Goal: Information Seeking & Learning: Learn about a topic

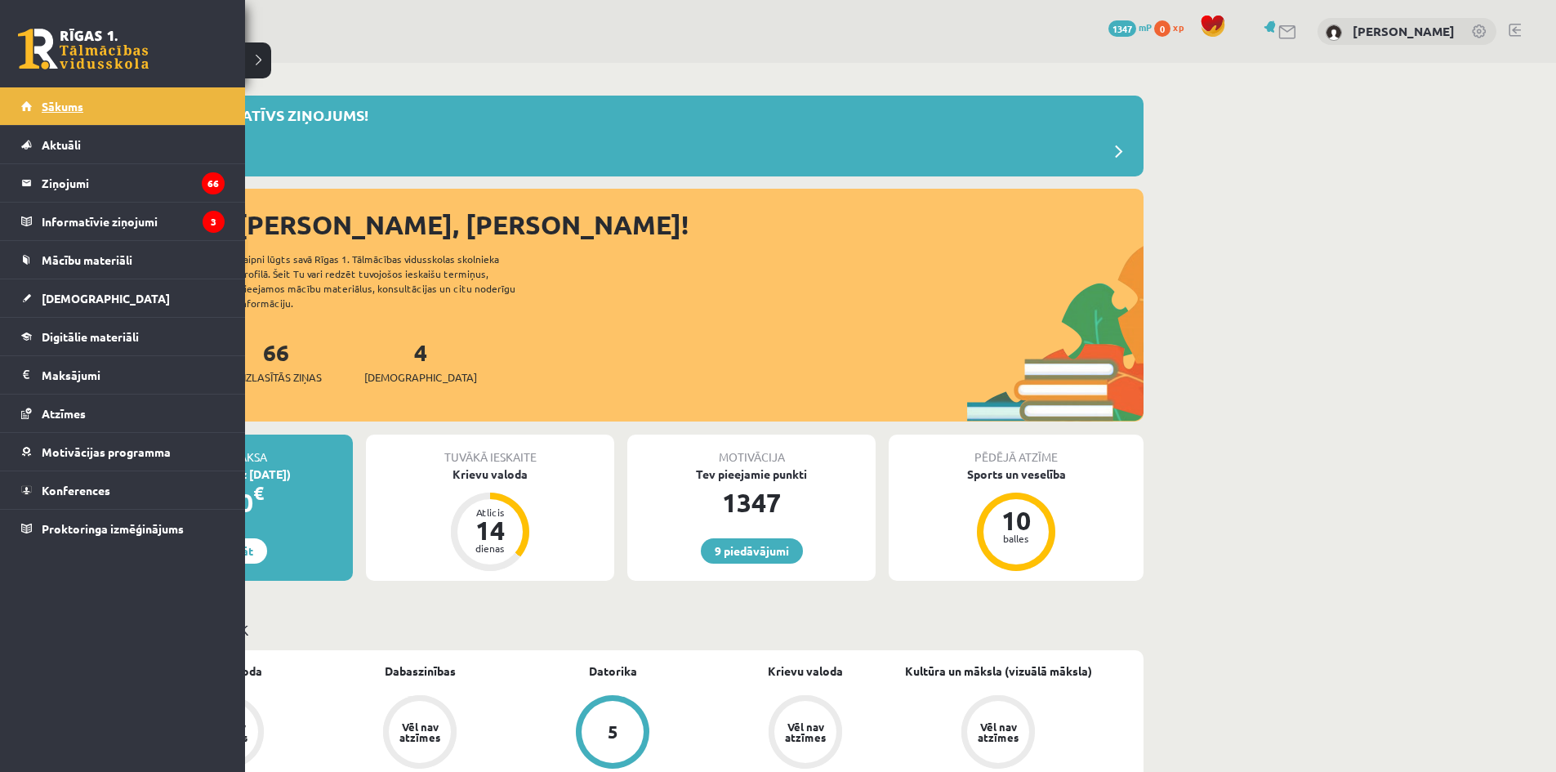
click at [69, 105] on span "Sākums" at bounding box center [63, 106] width 42 height 15
click at [65, 296] on span "[DEMOGRAPHIC_DATA]" at bounding box center [106, 298] width 128 height 15
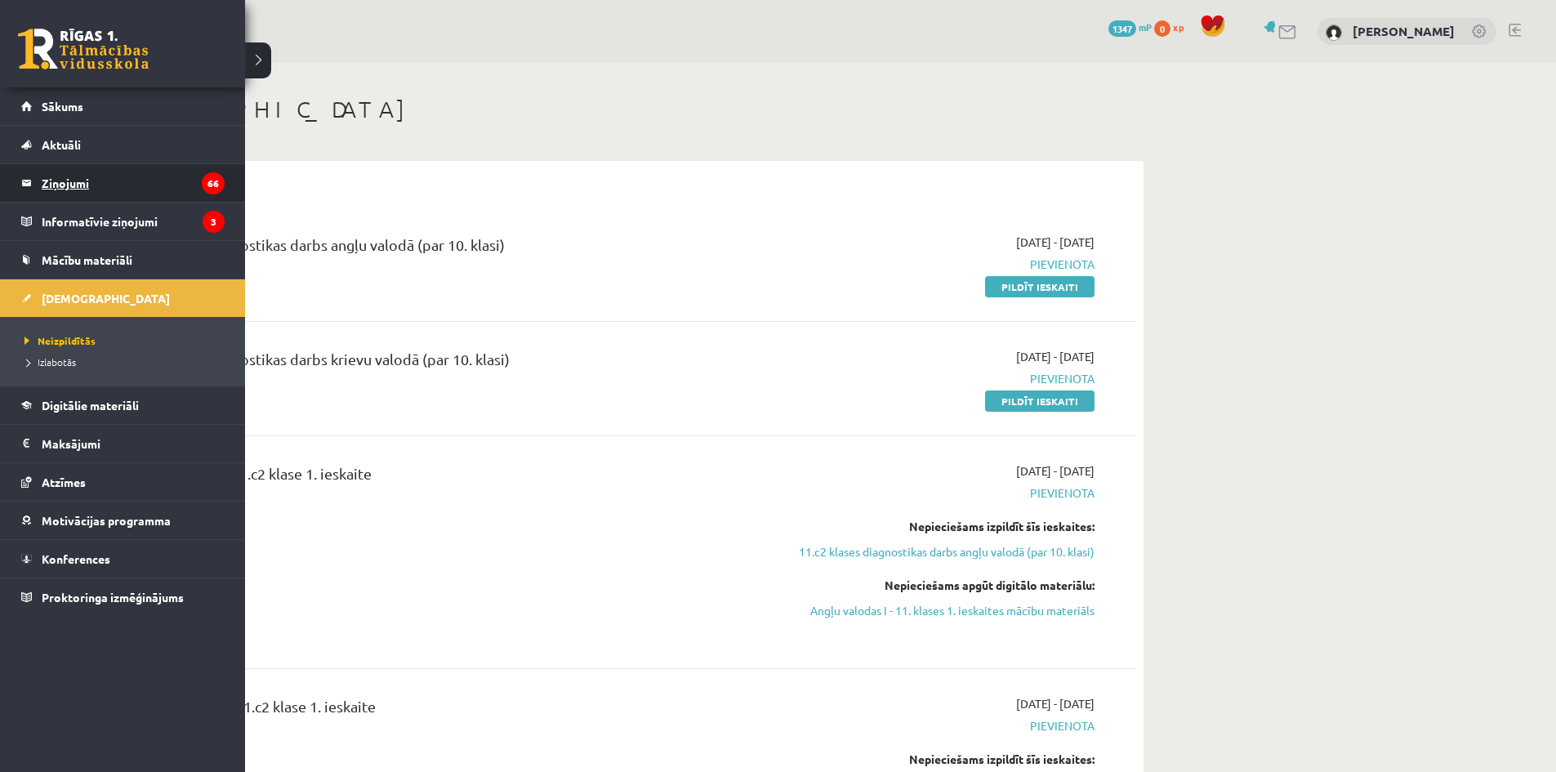
click at [72, 189] on legend "Ziņojumi 66" at bounding box center [133, 183] width 183 height 38
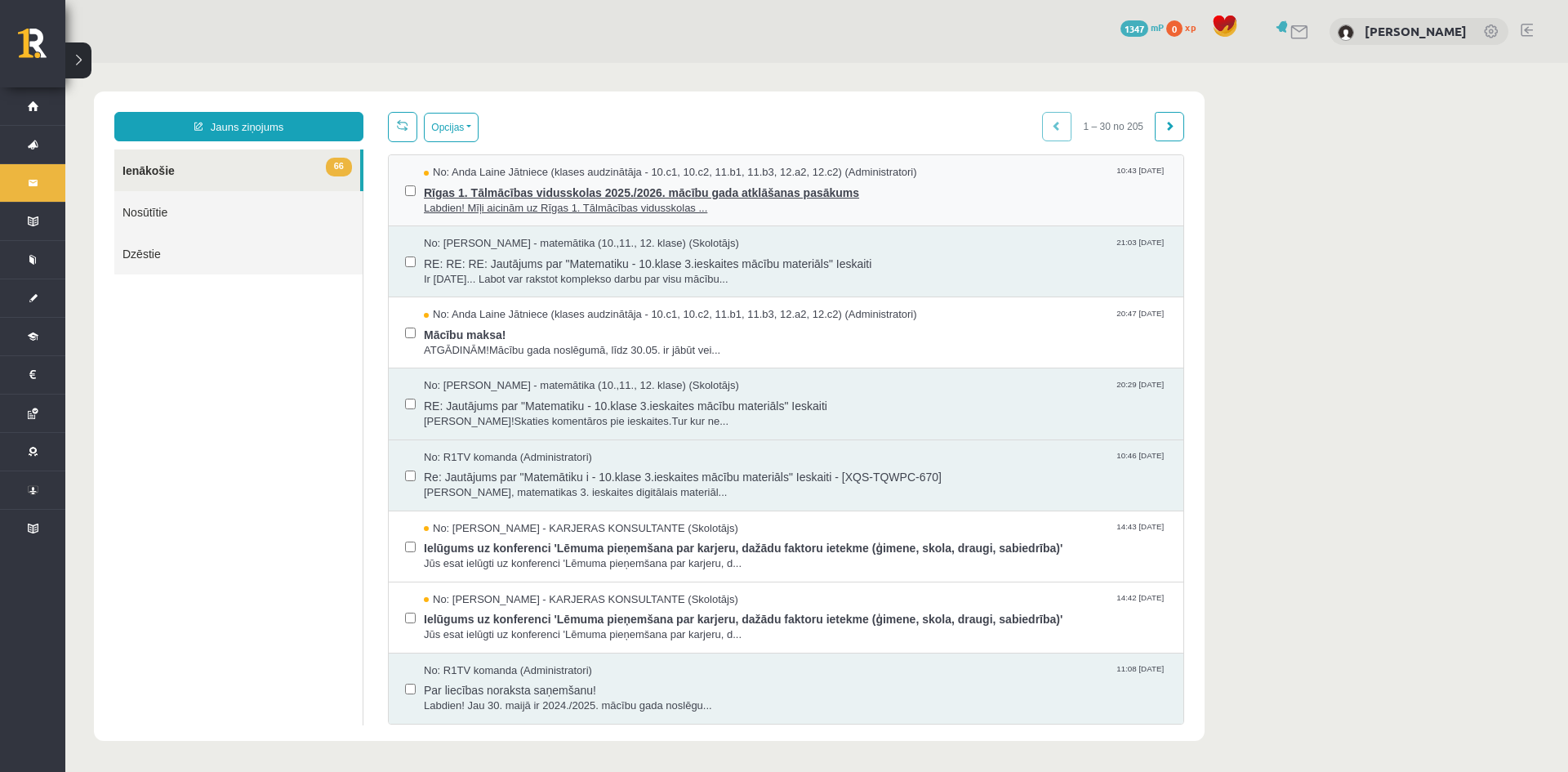
click at [621, 210] on span "Labdien! Mīļi aicinām uz Rīgas 1. Tālmācības vidusskolas ..." at bounding box center [795, 209] width 743 height 16
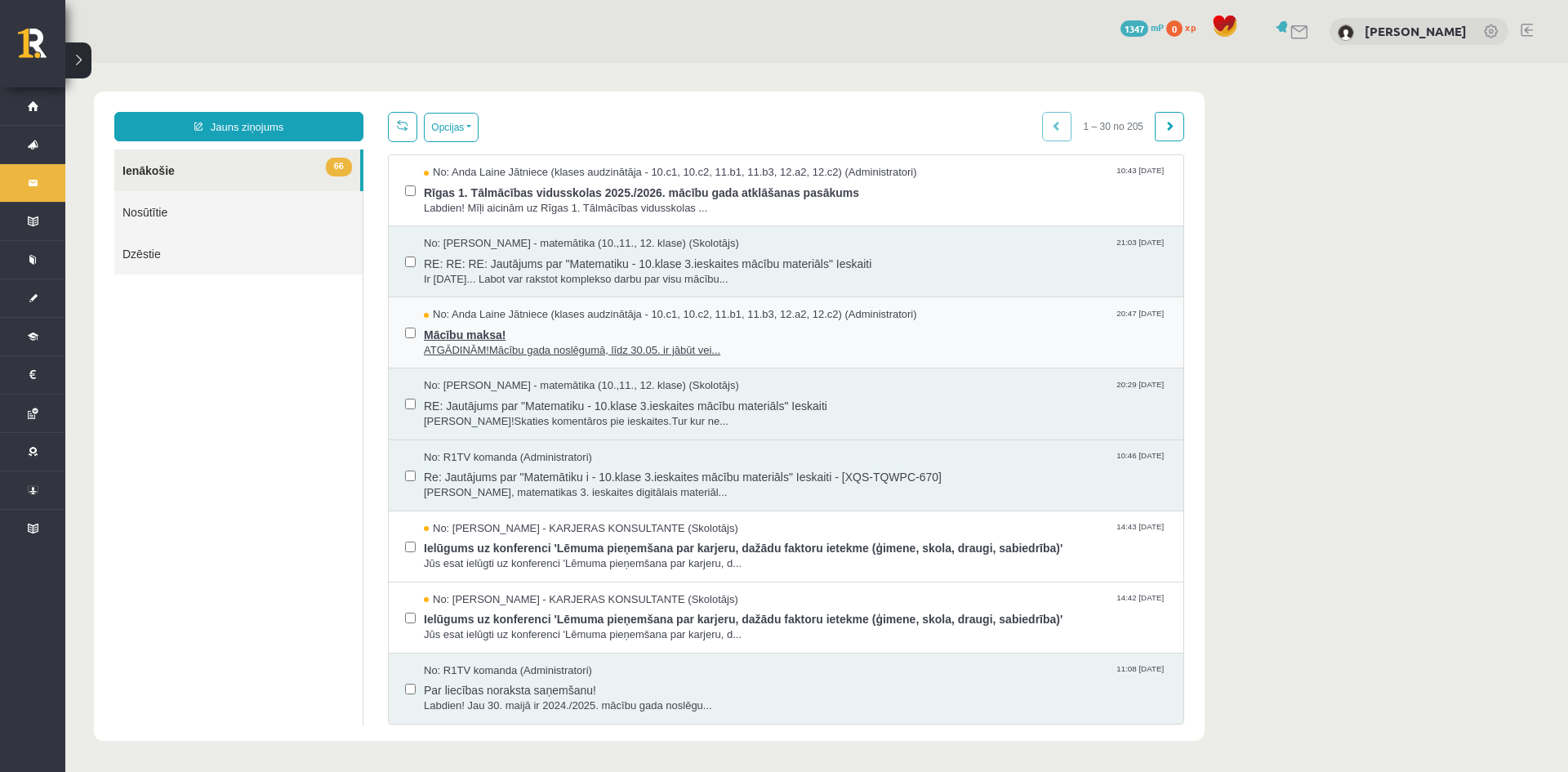
click at [562, 343] on span "ATGĀDINĀM!Mācību gada noslēgumā, līdz 30.05. ir jābūt vei..." at bounding box center [795, 351] width 743 height 16
click at [243, 208] on link "Nosūtītie" at bounding box center [238, 212] width 248 height 42
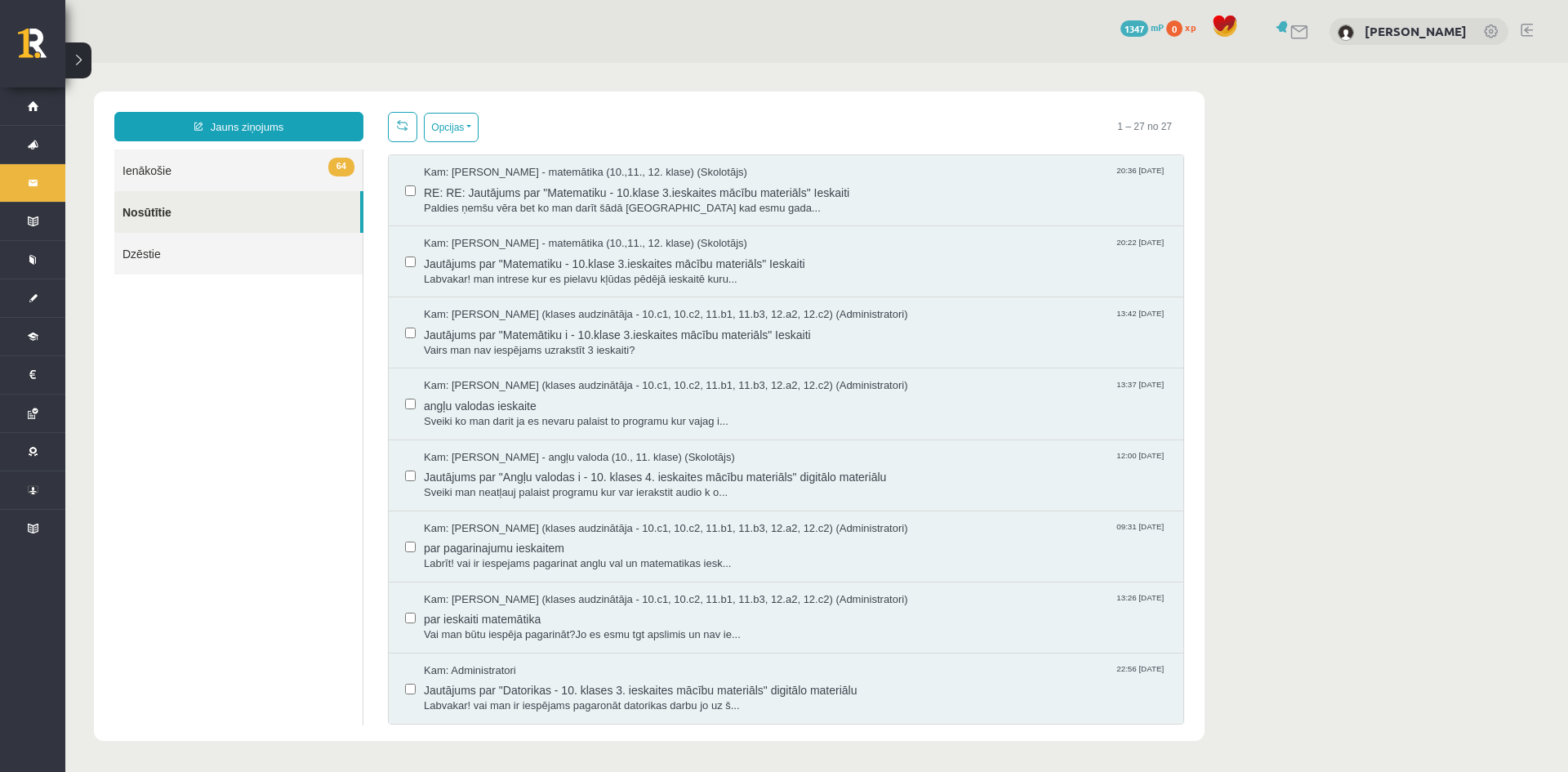
click at [237, 167] on link "64 Ienākošie" at bounding box center [238, 170] width 248 height 42
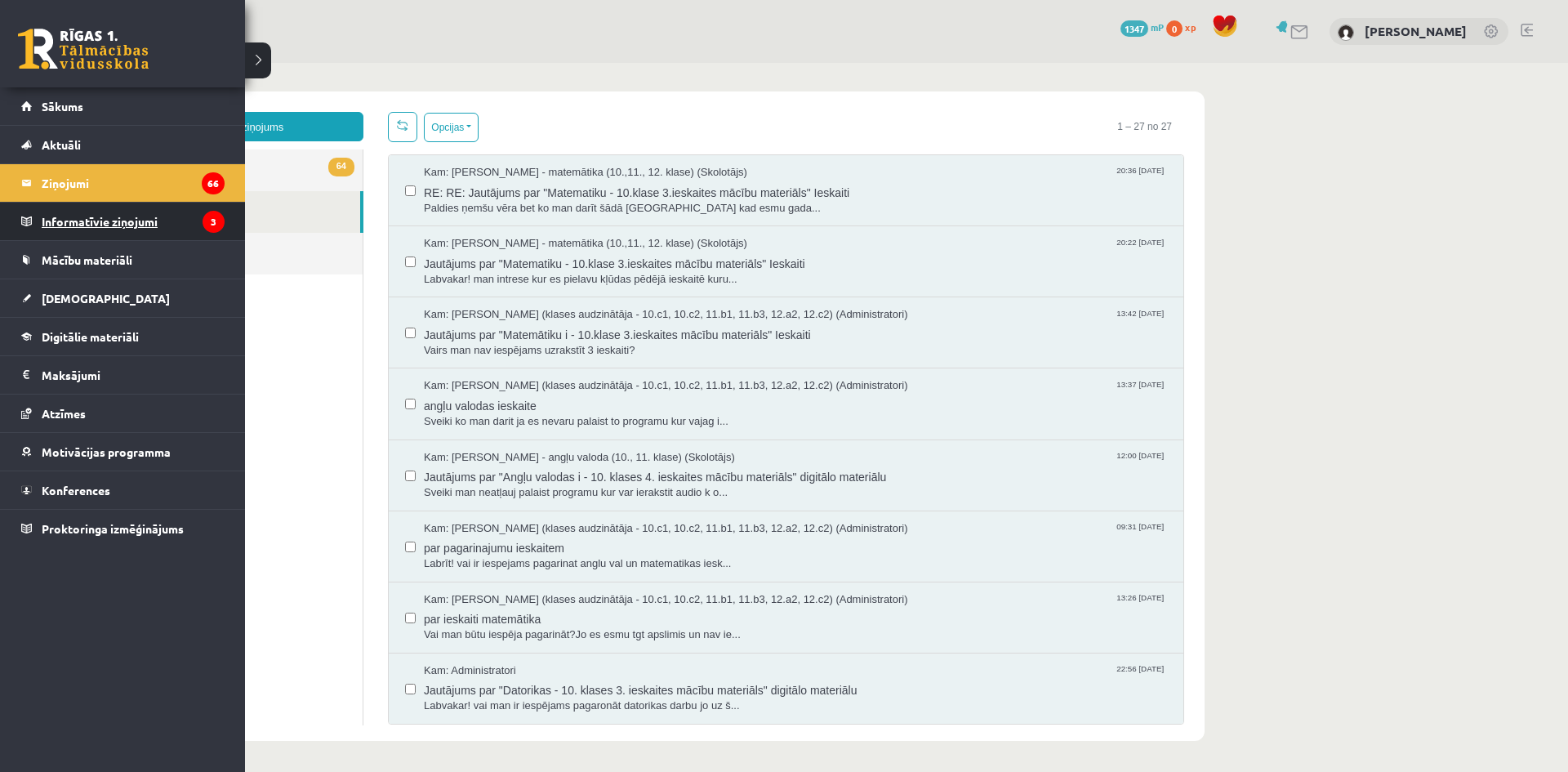
click at [96, 222] on legend "Informatīvie ziņojumi 3" at bounding box center [133, 222] width 183 height 38
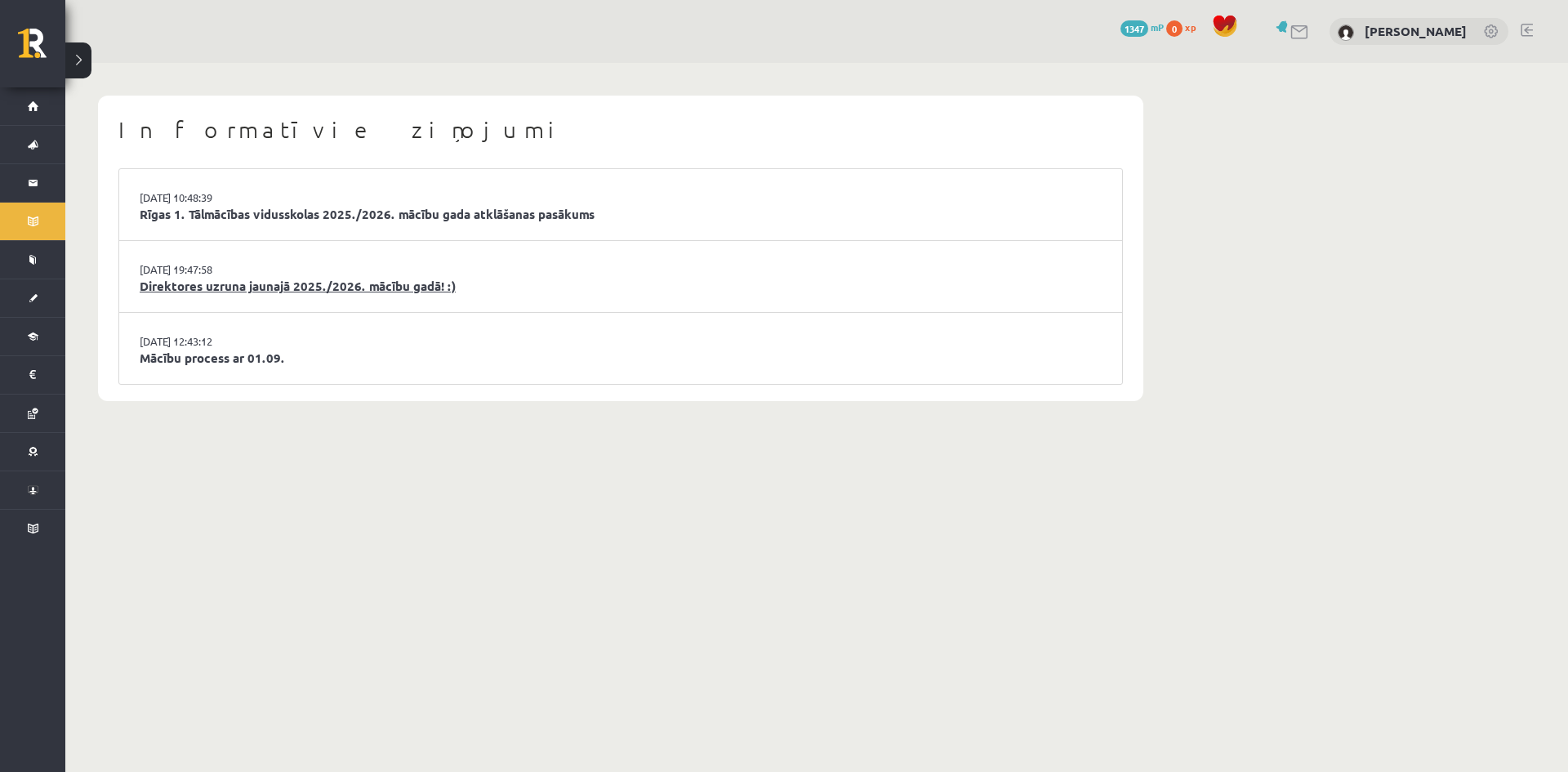
click at [386, 285] on link "Direktores uzruna jaunajā 2025./2026. mācību gadā! :)" at bounding box center [621, 286] width 962 height 19
click at [283, 209] on link "Rīgas 1. Tālmācības vidusskolas 2025./2026. mācību gada atklāšanas pasākums" at bounding box center [621, 214] width 962 height 19
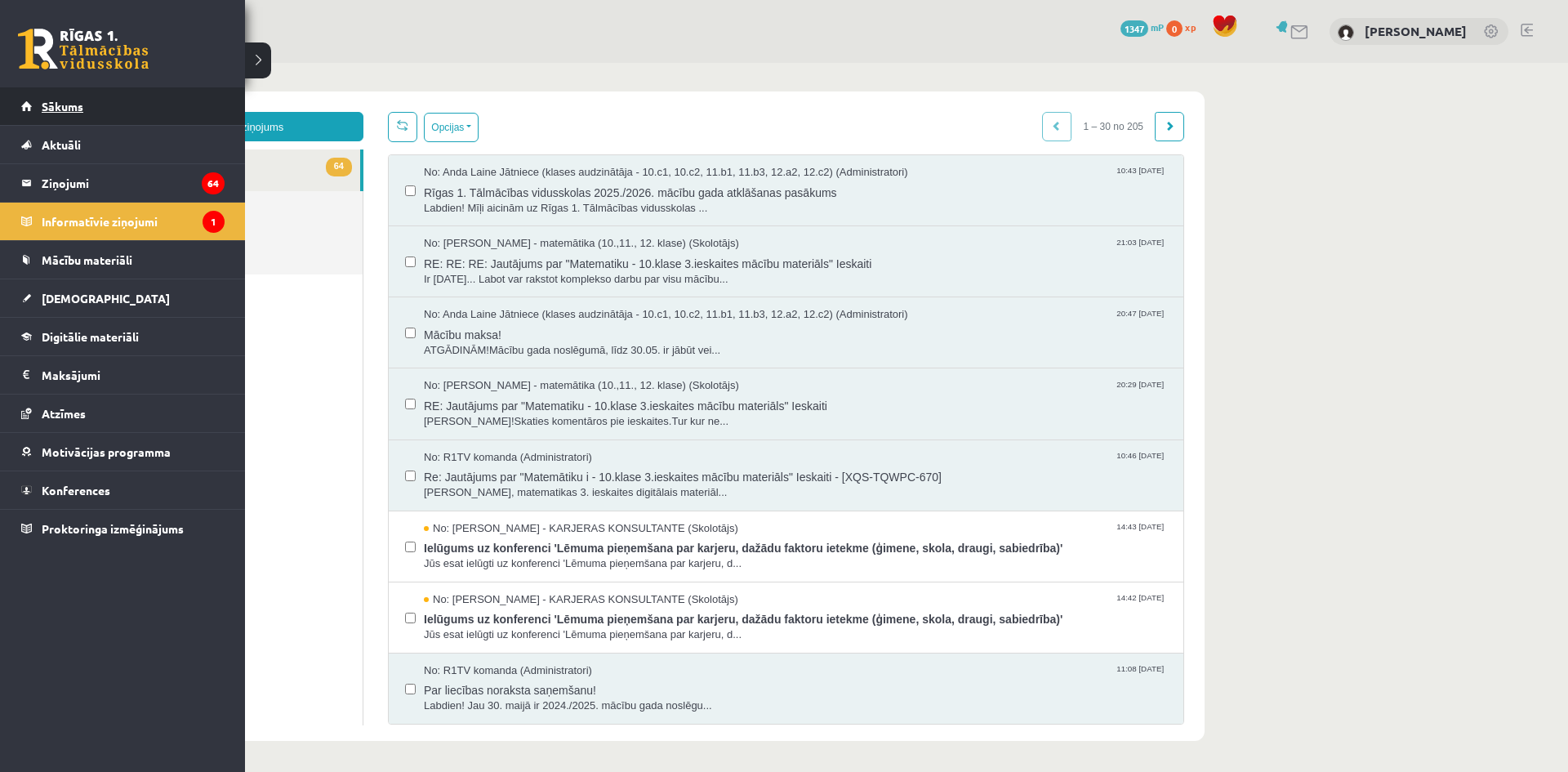
click at [51, 108] on span "Sākums" at bounding box center [63, 106] width 42 height 15
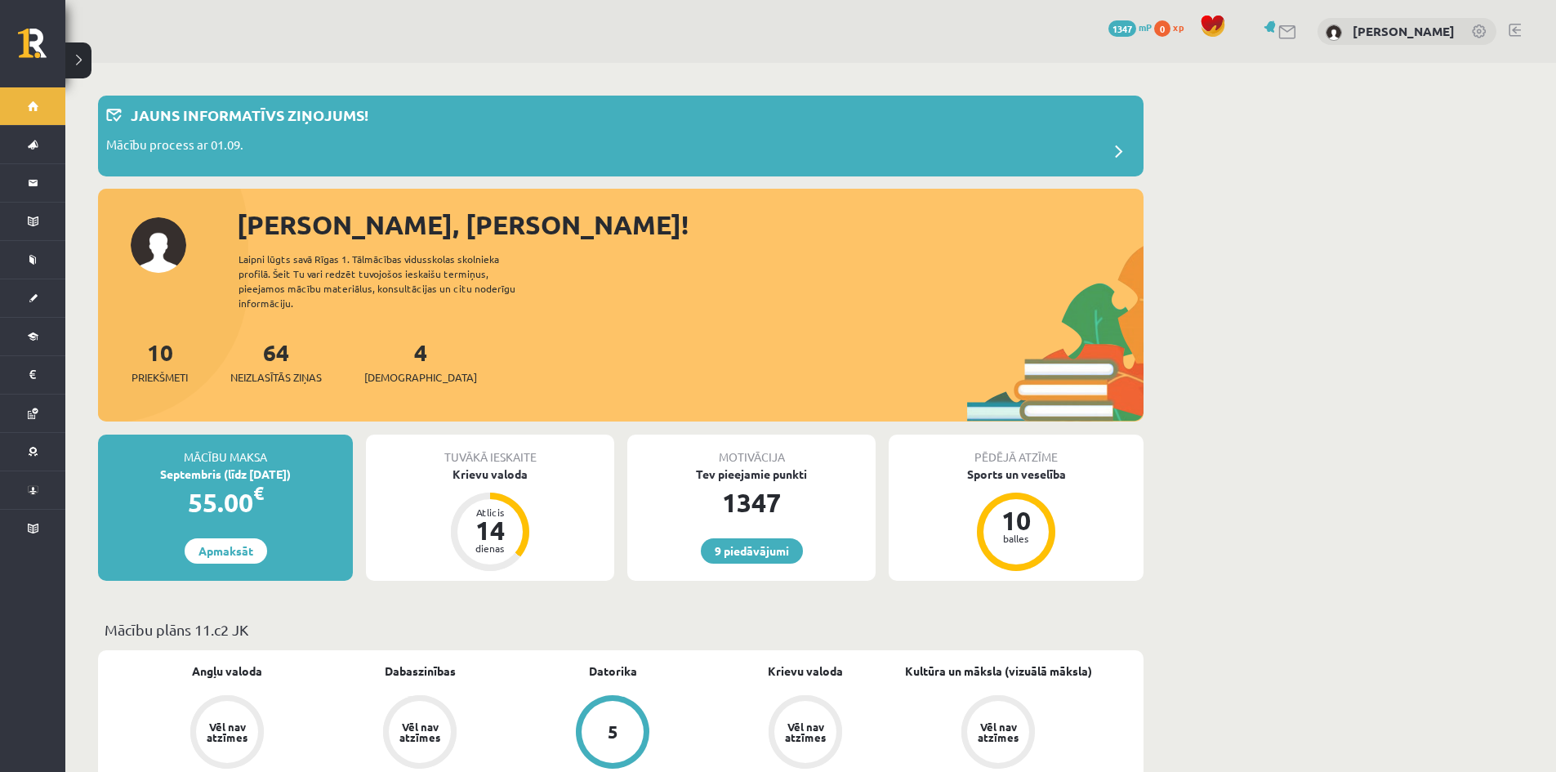
scroll to position [163, 0]
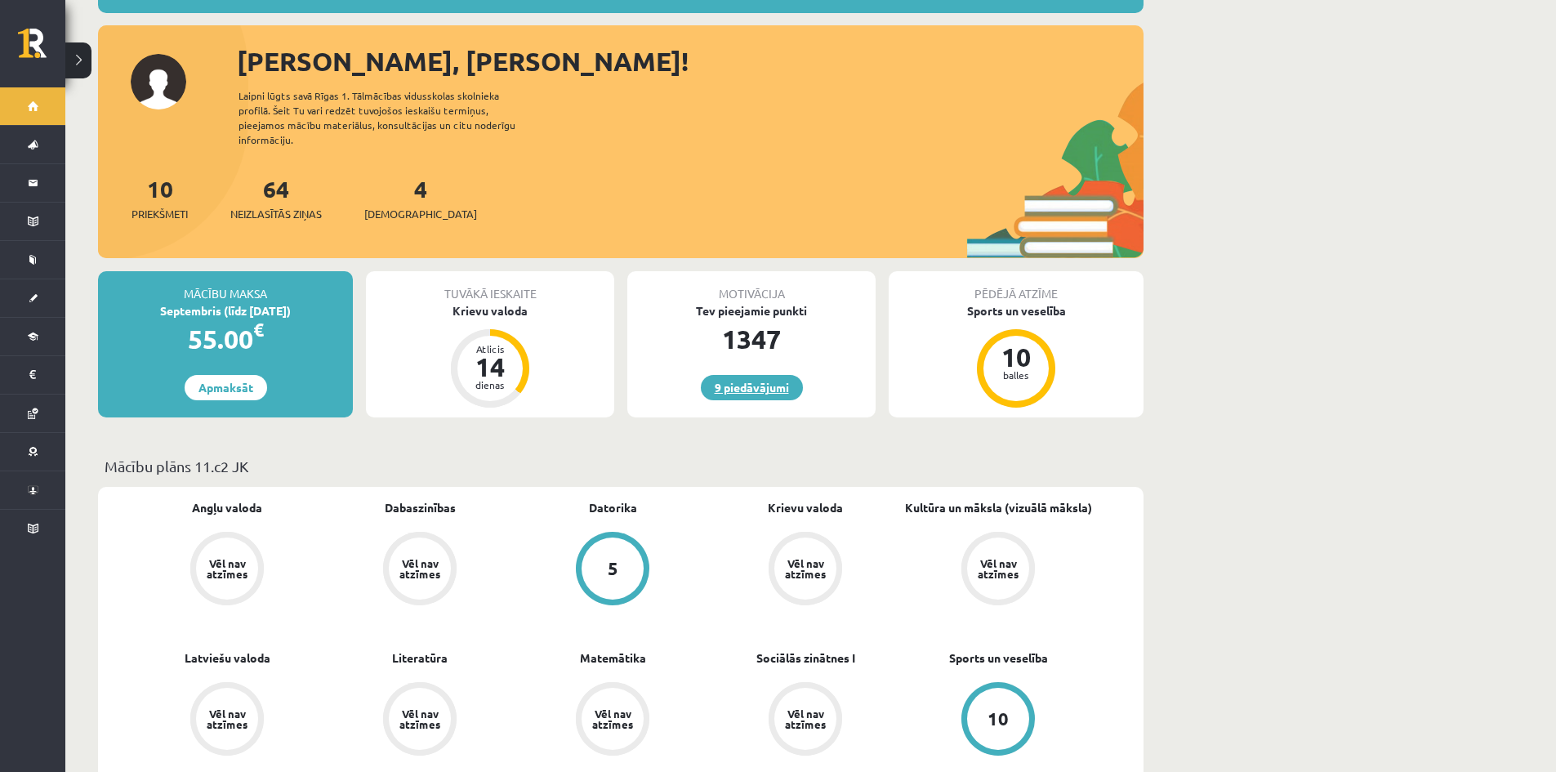
click at [770, 382] on link "9 piedāvājumi" at bounding box center [752, 387] width 102 height 25
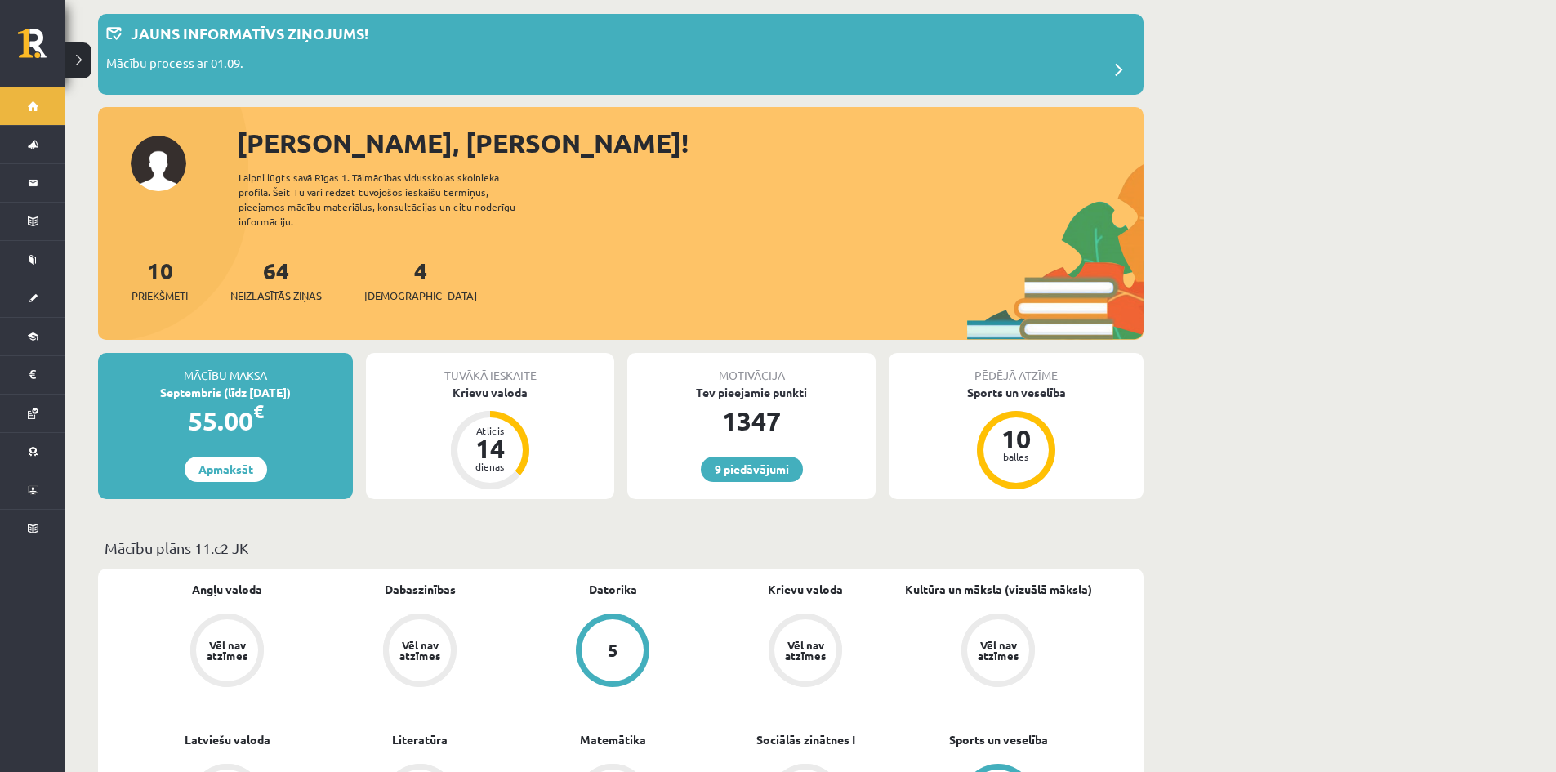
scroll to position [163, 0]
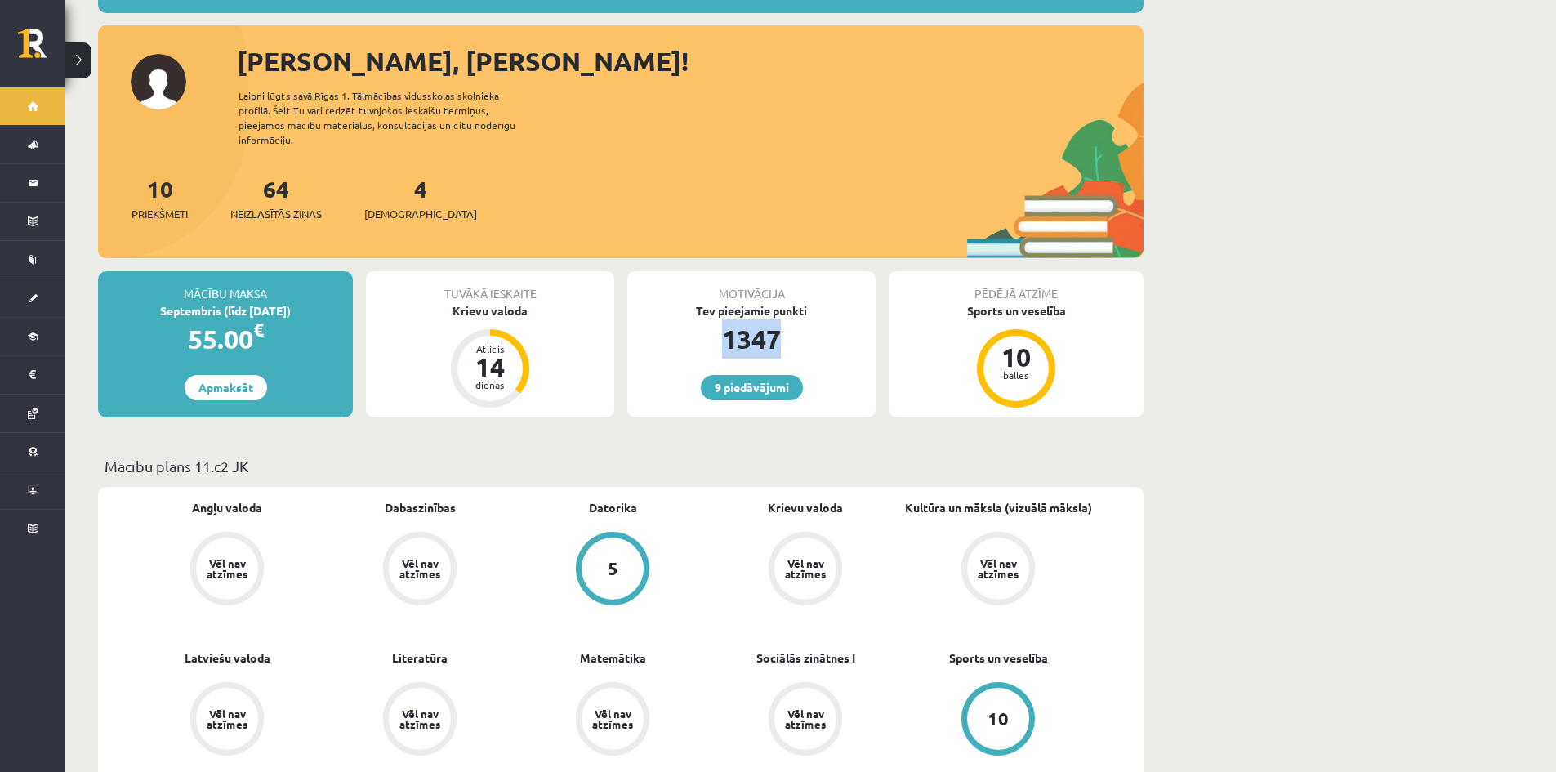
drag, startPoint x: 728, startPoint y: 336, endPoint x: 833, endPoint y: 336, distance: 104.5
click at [833, 336] on div "1347" at bounding box center [751, 338] width 248 height 39
click at [741, 458] on p "Mācību plāns 11.c2 JK" at bounding box center [621, 466] width 1032 height 22
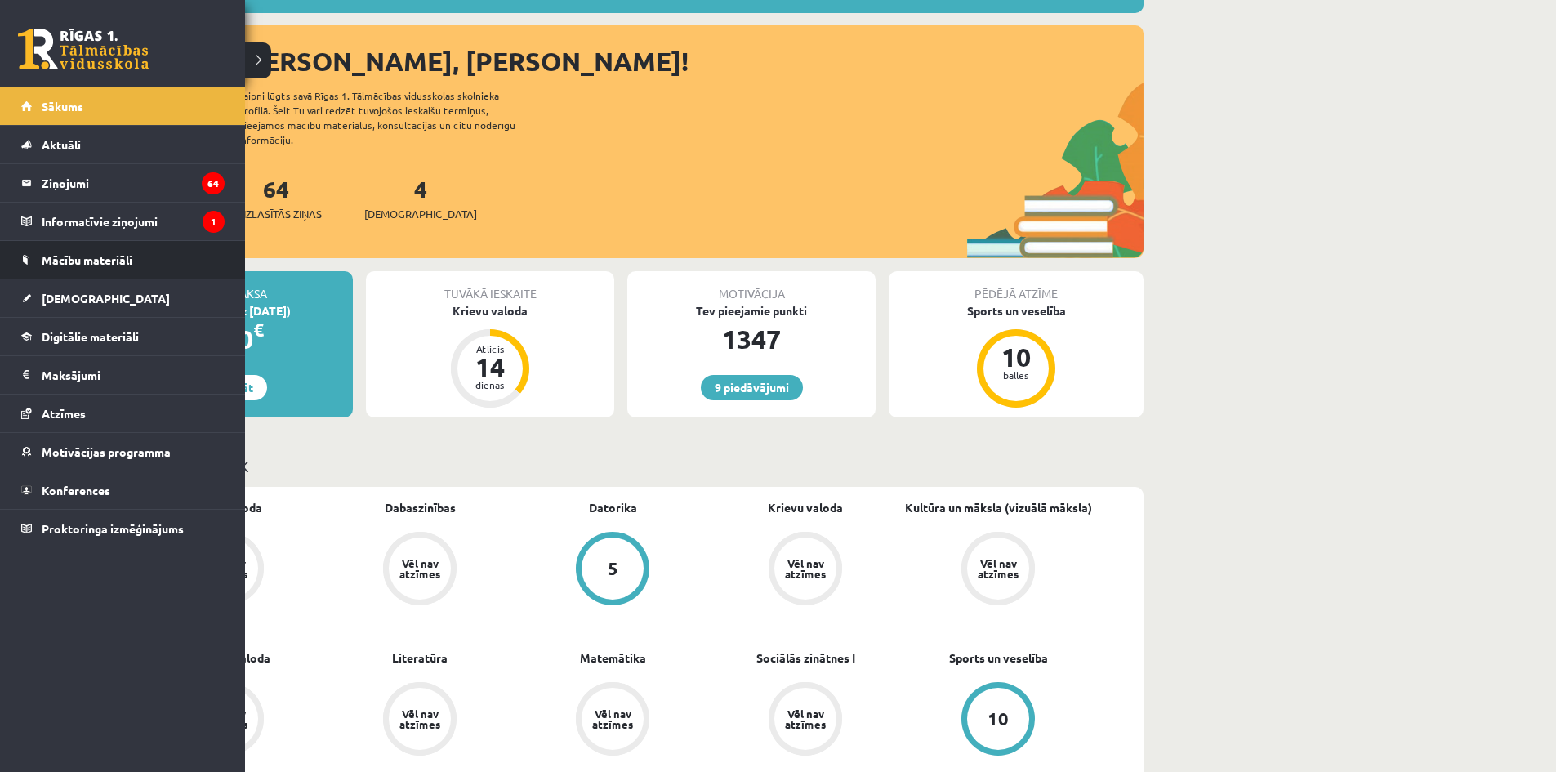
click at [101, 265] on span "Mācību materiāli" at bounding box center [87, 259] width 91 height 15
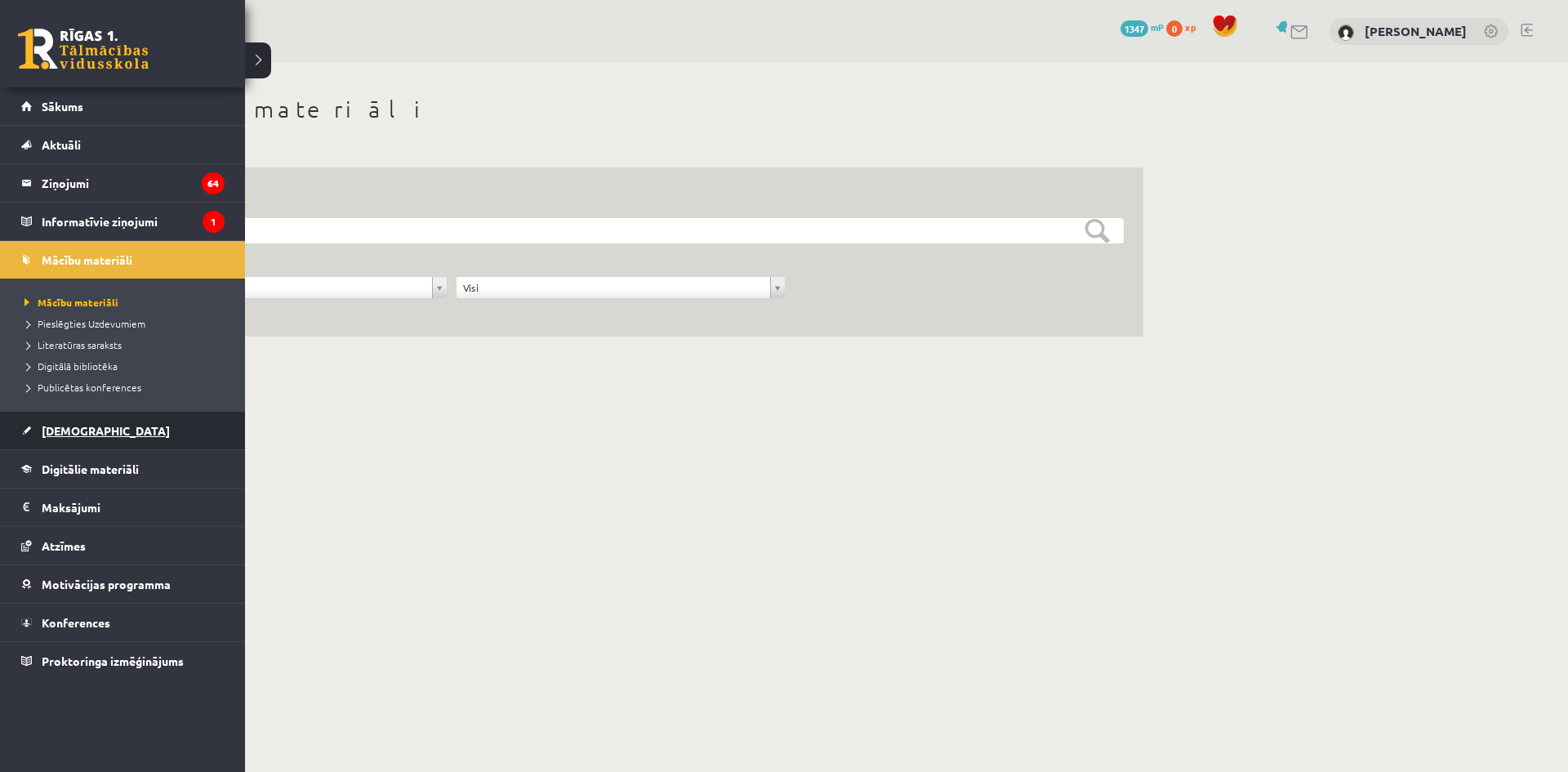
click at [87, 421] on link "[DEMOGRAPHIC_DATA]" at bounding box center [122, 431] width 203 height 38
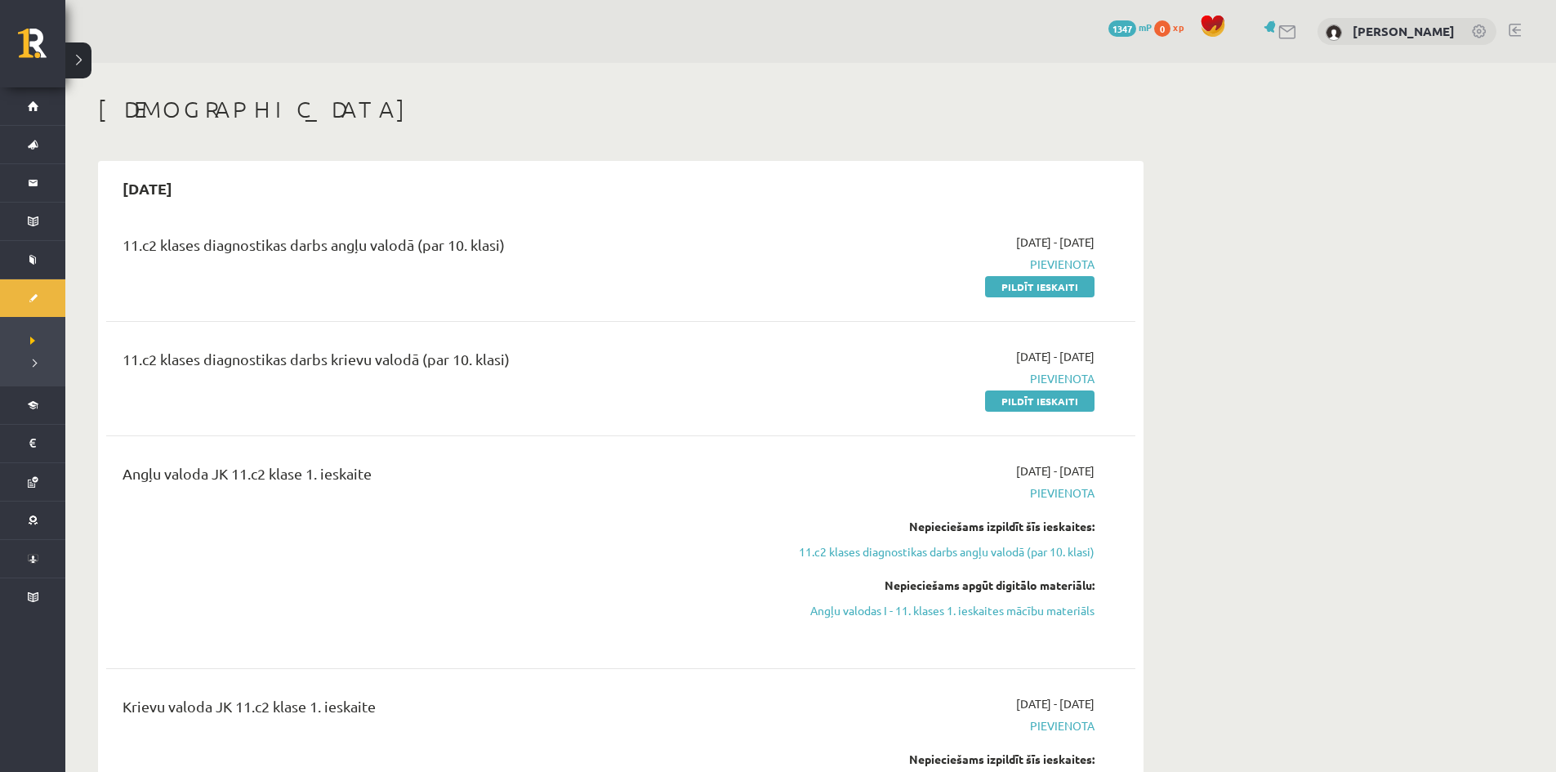
drag, startPoint x: 125, startPoint y: 246, endPoint x: 645, endPoint y: 310, distance: 524.1
click at [601, 343] on div "11.c2 klases diagnostikas darbs angļu valodā (par 10. klasi) [DATE] - [DATE] [G…" at bounding box center [620, 564] width 1029 height 694
click at [660, 273] on div "11.c2 klases diagnostikas darbs angļu valodā (par 10. klasi)" at bounding box center [442, 264] width 664 height 61
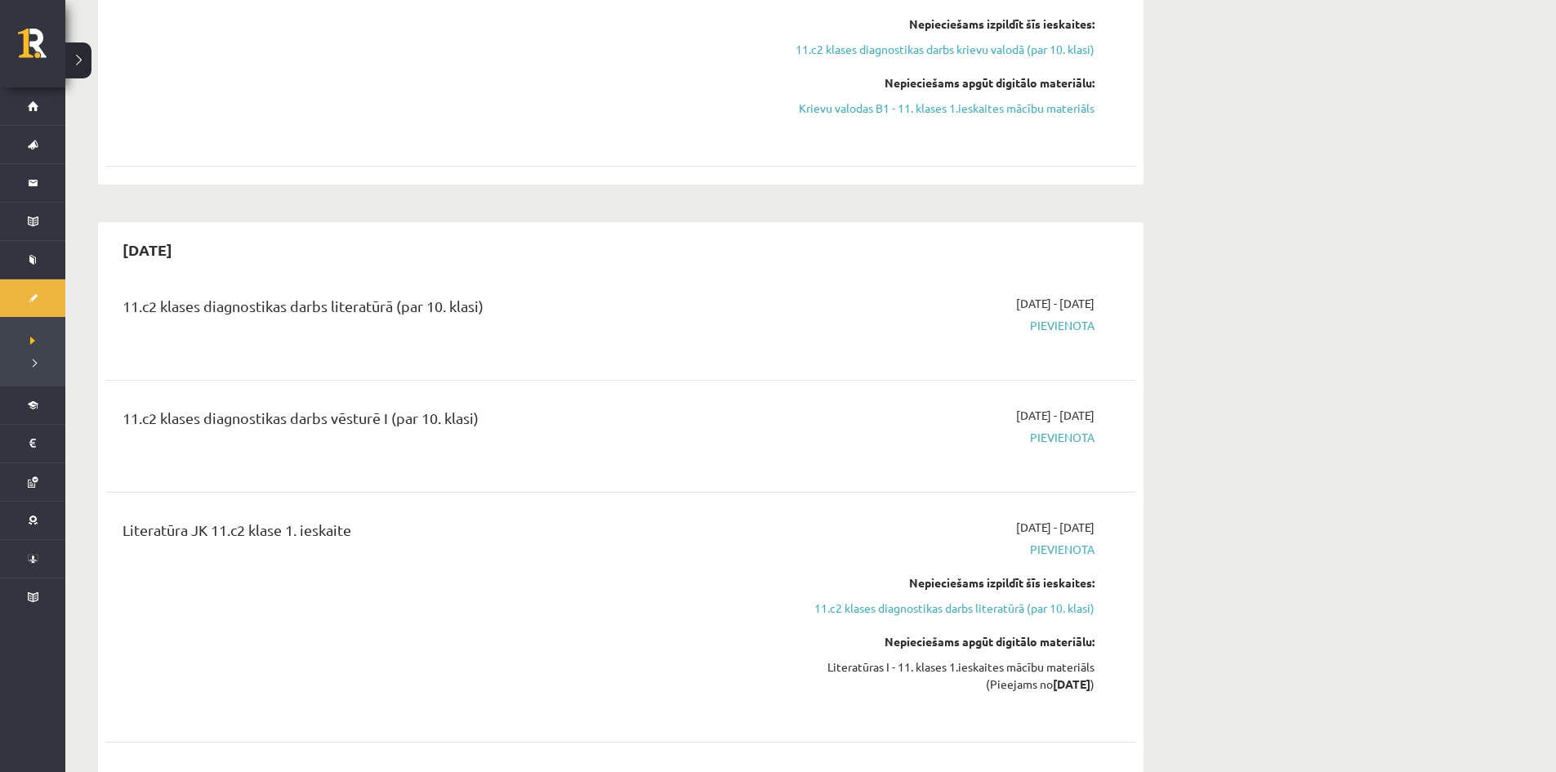
scroll to position [898, 0]
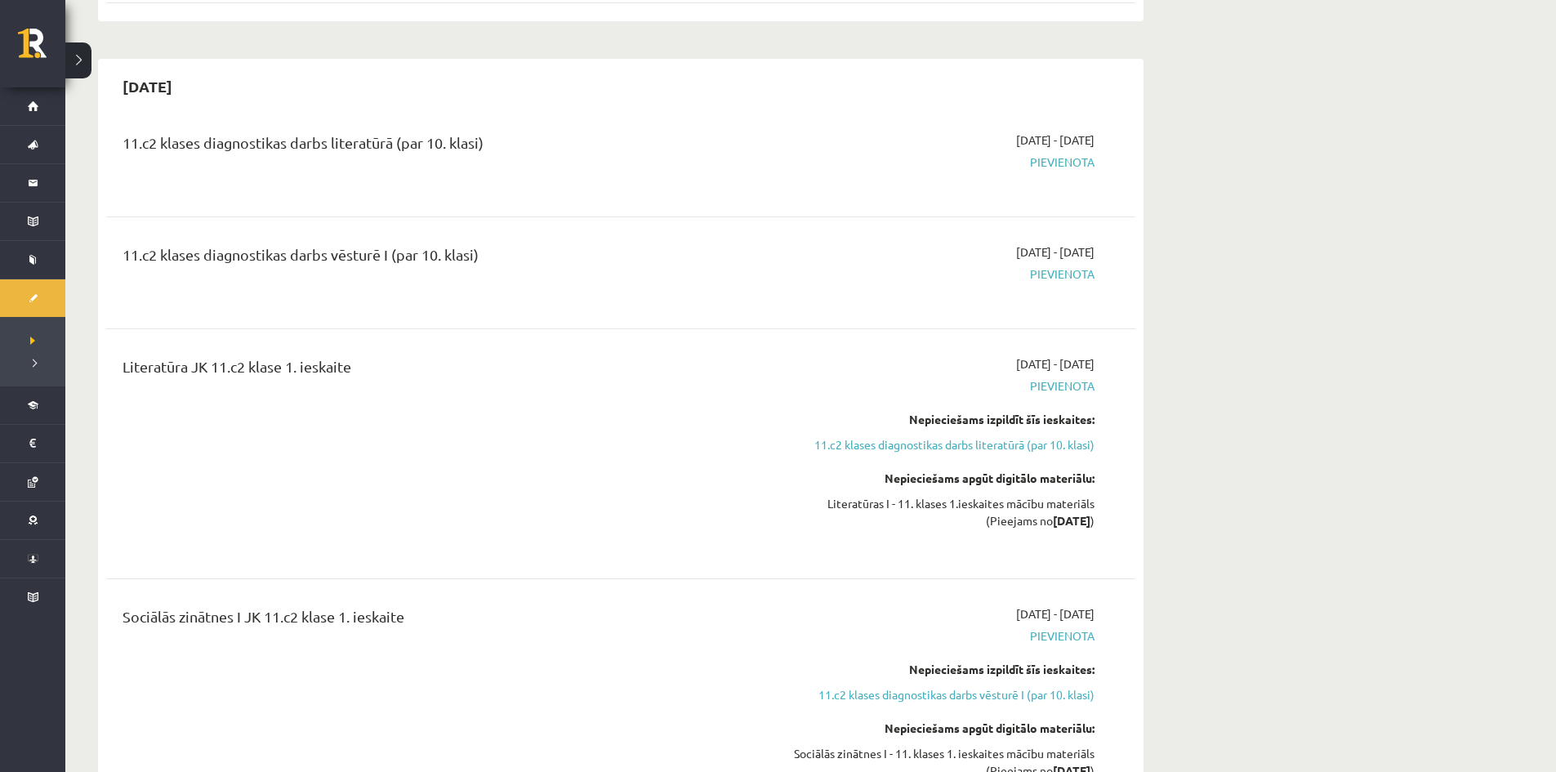
drag, startPoint x: 124, startPoint y: 139, endPoint x: 680, endPoint y: 291, distance: 576.4
click at [679, 323] on div "11.c2 klases diagnostikas darbs literatūrā (par 10. klasi) [DATE] - [DATE] [GEO…" at bounding box center [620, 476] width 1029 height 723
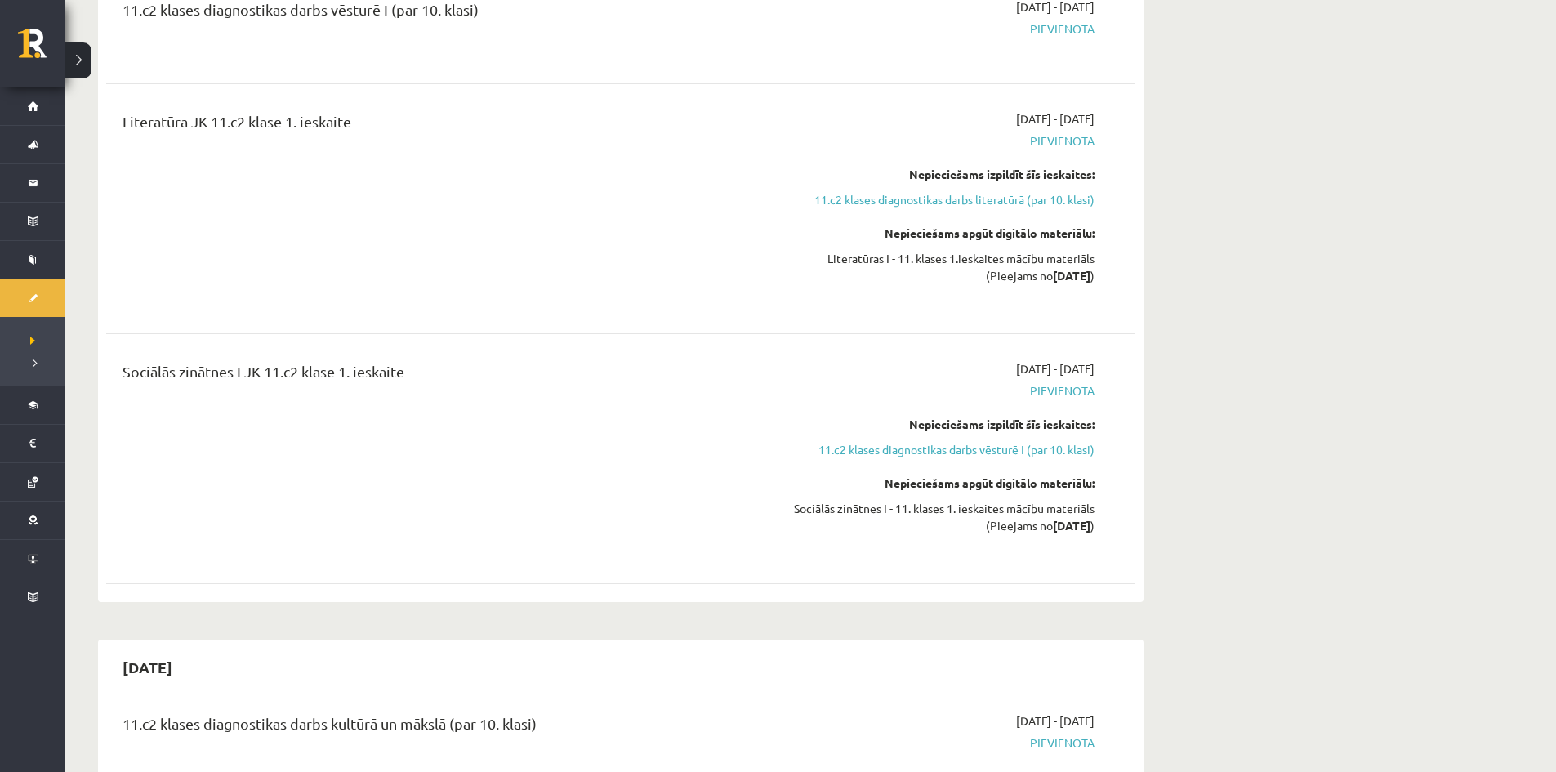
drag, startPoint x: 140, startPoint y: 375, endPoint x: 447, endPoint y: 388, distance: 306.5
click at [447, 388] on div "Sociālās zinātnes I JK 11.c2 klase 1. ieskaite" at bounding box center [441, 375] width 639 height 30
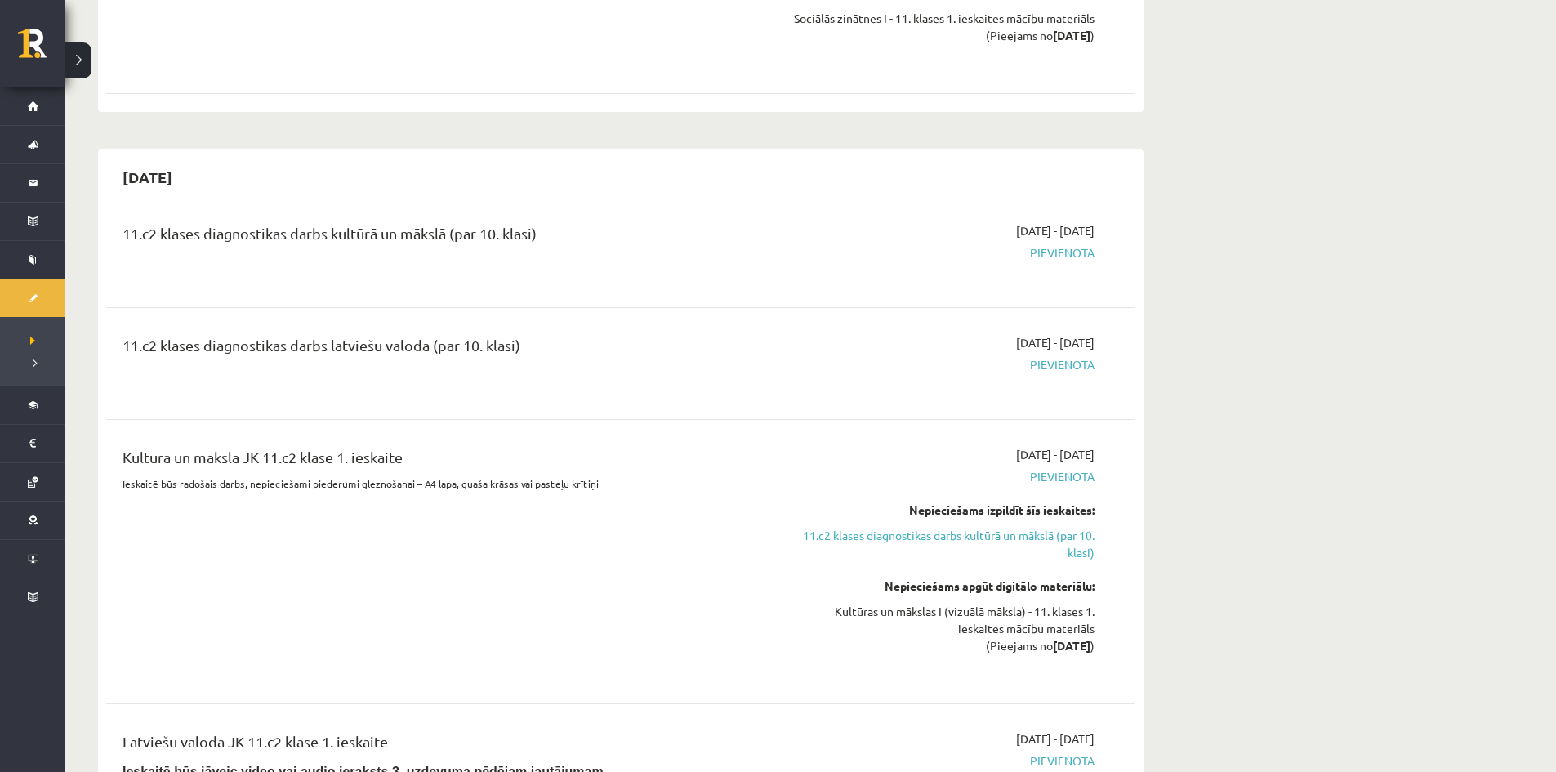
scroll to position [1715, 0]
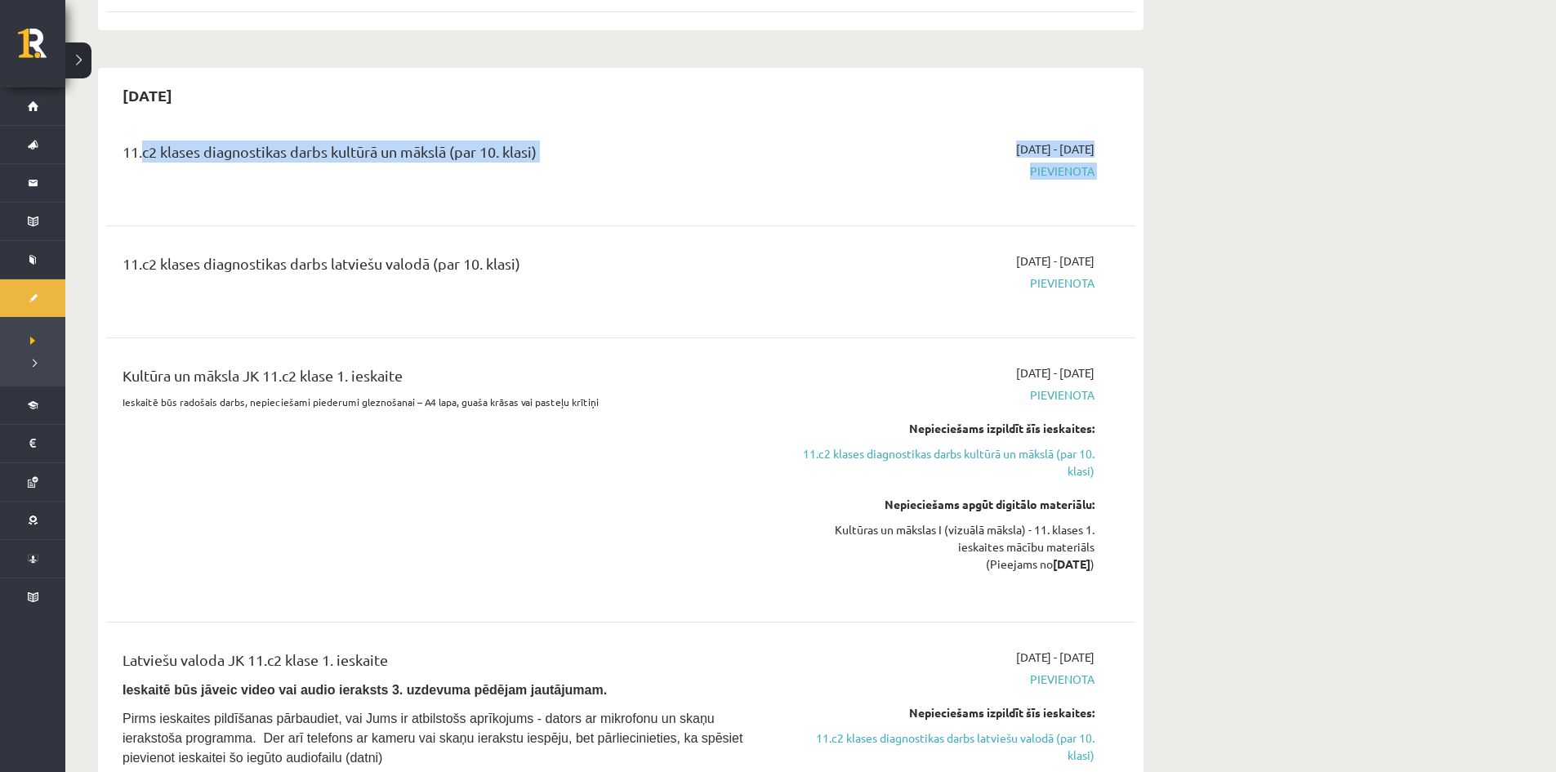
drag, startPoint x: 274, startPoint y: 168, endPoint x: 945, endPoint y: 186, distance: 671.4
click at [924, 190] on div "11.c2 klases diagnostikas darbs kultūrā un mākslā (par 10. klasi) [DATE] - [DAT…" at bounding box center [608, 169] width 996 height 59
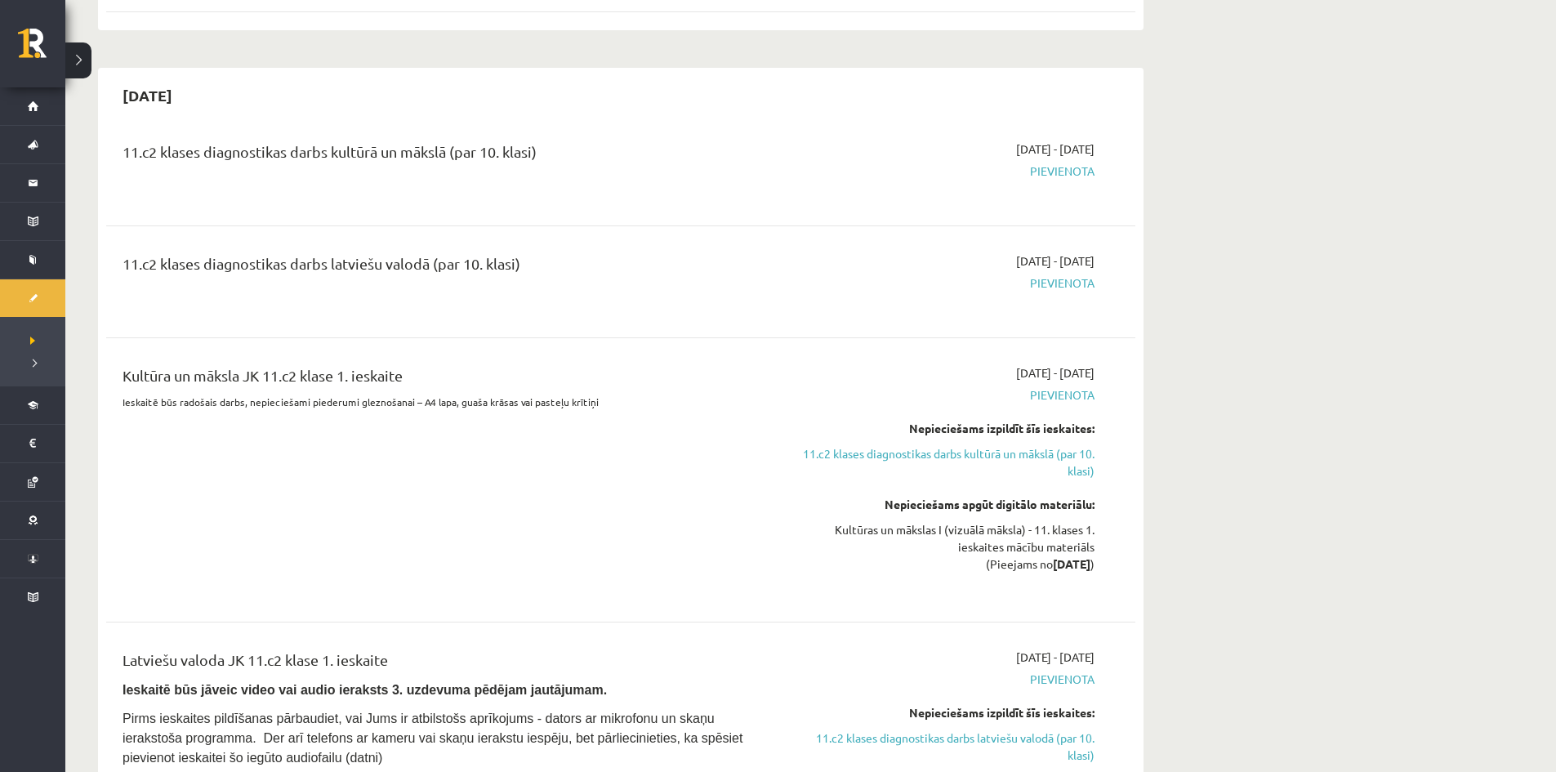
click at [621, 216] on div "11.c2 klases diagnostikas darbs kultūrā un mākslā (par 10. klasi) [DATE] - [DAT…" at bounding box center [620, 602] width 1029 height 957
drag, startPoint x: 540, startPoint y: 295, endPoint x: 656, endPoint y: 301, distance: 116.1
click at [641, 297] on div "11.c2 klases diagnostikas darbs latviešu valodā (par 10. klasi) [DATE] - [DATE]…" at bounding box center [620, 281] width 1029 height 91
click at [678, 301] on div "11.c2 klases diagnostikas darbs latviešu valodā (par 10. klasi)" at bounding box center [442, 281] width 664 height 59
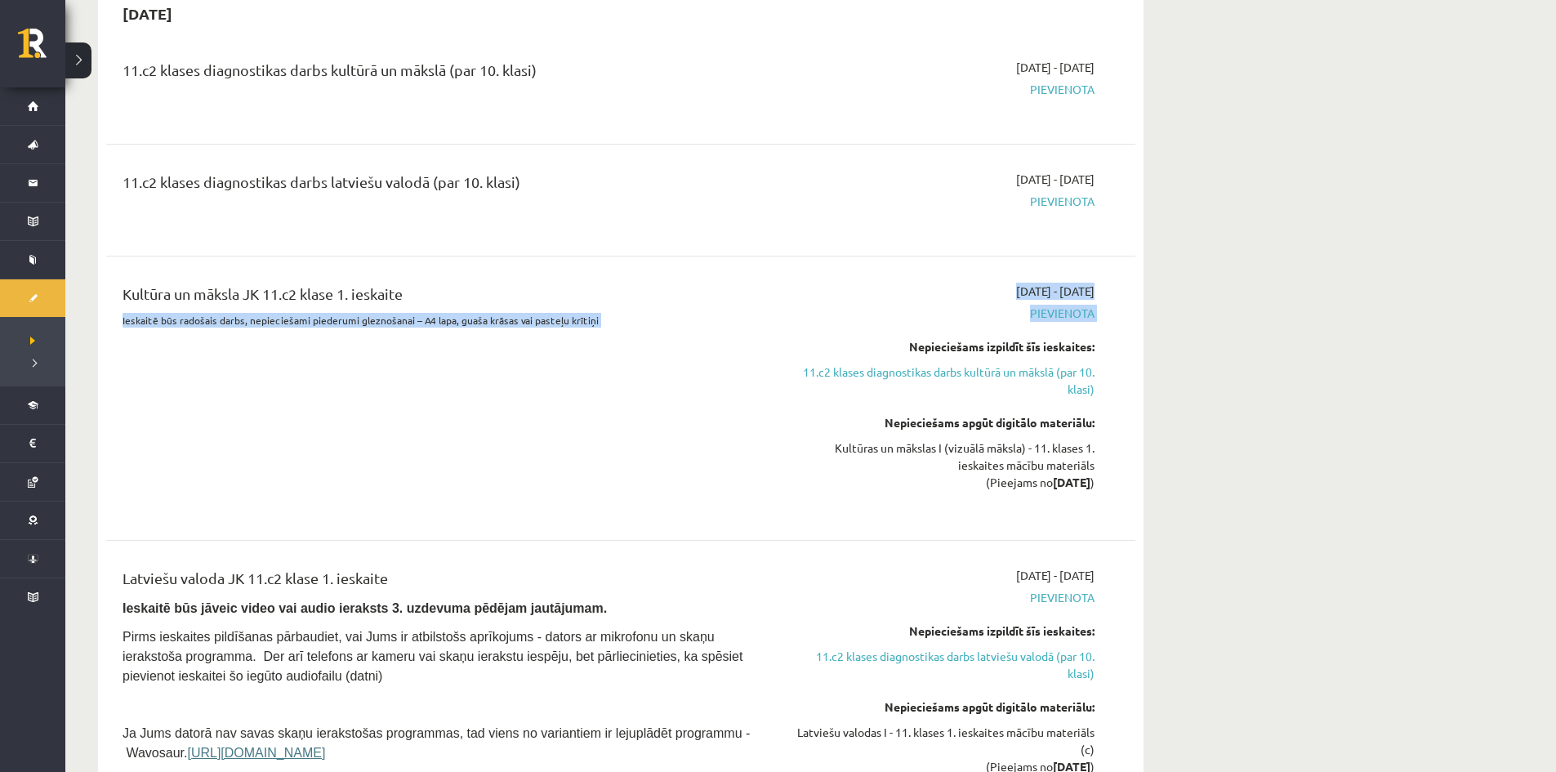
drag, startPoint x: 122, startPoint y: 322, endPoint x: 852, endPoint y: 354, distance: 730.7
click at [852, 354] on div "Kultūra un māksla JK 11.c2 klase 1. ieskaite Ieskaitē būs radošais darbs, nepie…" at bounding box center [608, 398] width 996 height 231
click at [458, 398] on div "Kultūra un māksla JK 11.c2 klase 1. ieskaite Ieskaitē būs radošais darbs, nepie…" at bounding box center [442, 398] width 664 height 231
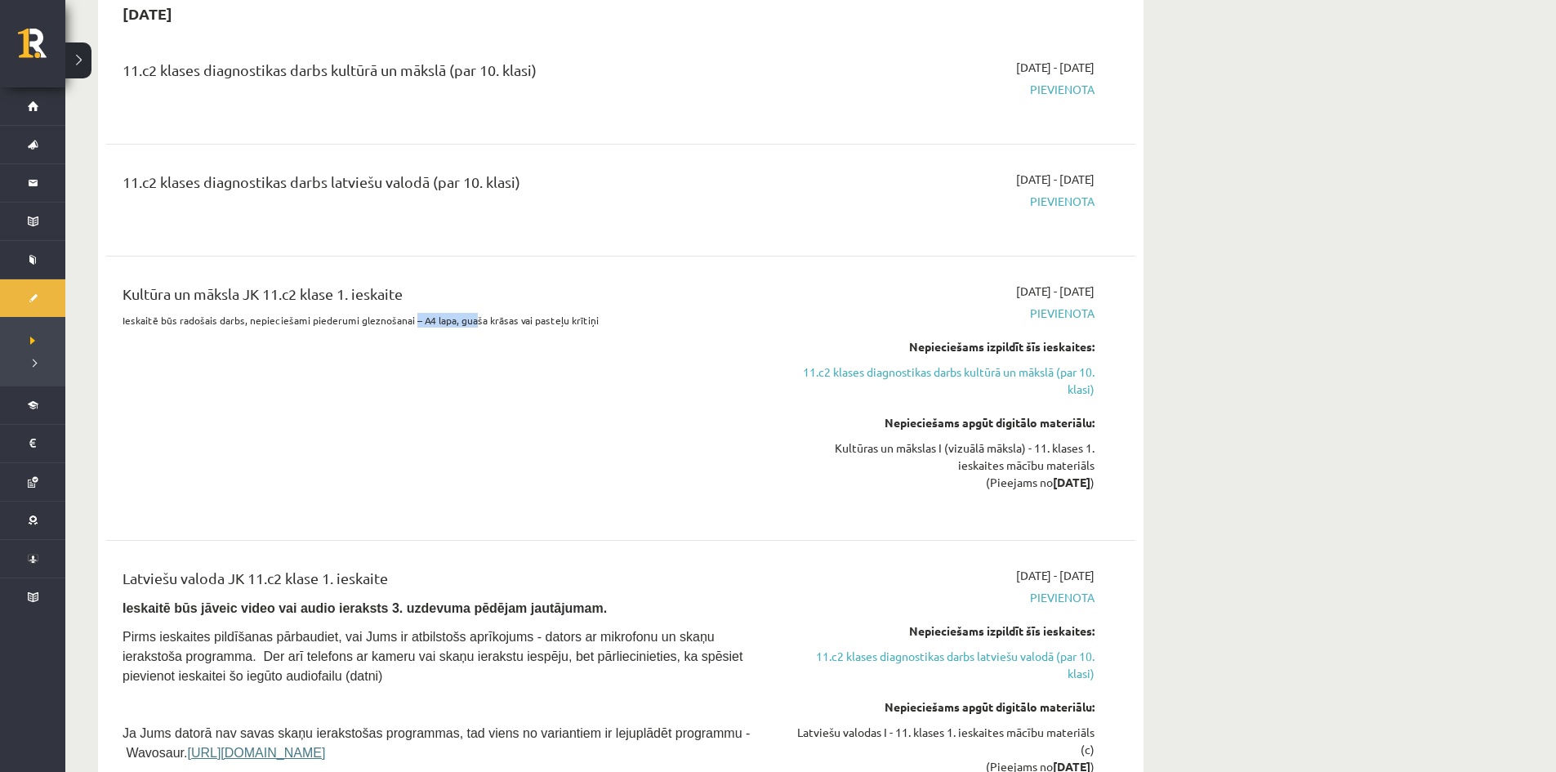
drag, startPoint x: 420, startPoint y: 321, endPoint x: 478, endPoint y: 328, distance: 58.4
click at [478, 328] on div "Kultūra un māksla JK 11.c2 klase 1. ieskaite Ieskaitē būs radošais darbs, nepie…" at bounding box center [442, 398] width 664 height 231
drag, startPoint x: 477, startPoint y: 336, endPoint x: 482, endPoint y: 328, distance: 8.8
click at [478, 336] on div "Kultūra un māksla JK 11.c2 klase 1. ieskaite Ieskaitē būs radošais darbs, nepie…" at bounding box center [442, 398] width 664 height 231
click at [404, 372] on div "Kultūra un māksla JK 11.c2 klase 1. ieskaite Ieskaitē būs radošais darbs, nepie…" at bounding box center [442, 398] width 664 height 231
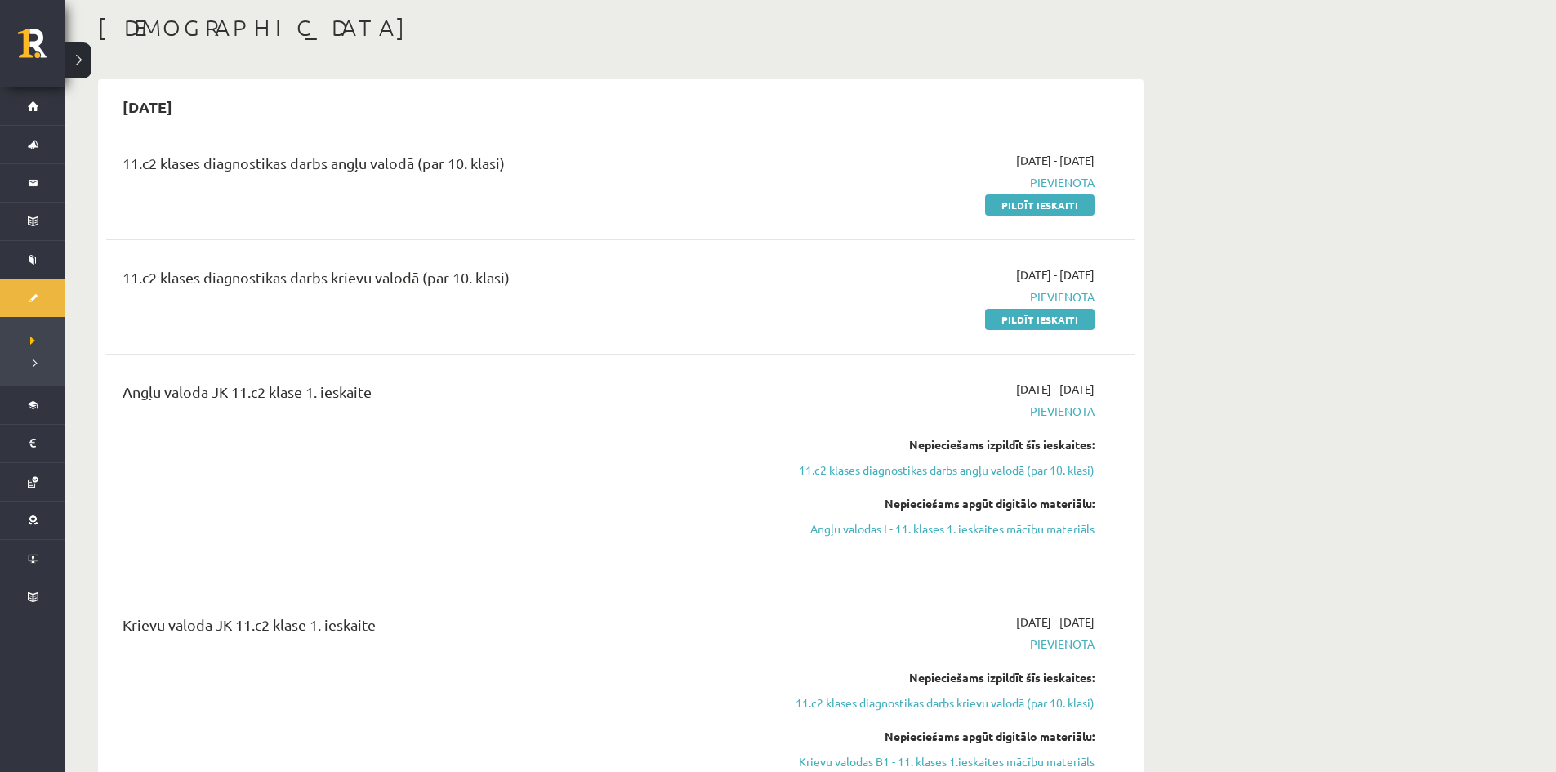
scroll to position [0, 0]
